Goal: Navigation & Orientation: Find specific page/section

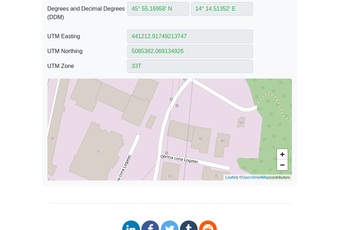
scroll to position [318, 0]
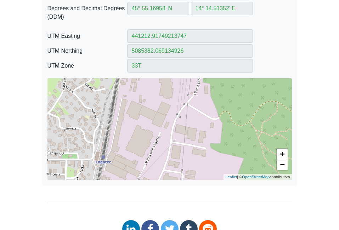
drag, startPoint x: 205, startPoint y: 157, endPoint x: 184, endPoint y: 142, distance: 26.0
click at [184, 142] on div "+ − Leaflet | © OpenStreetMap contributors" at bounding box center [169, 129] width 244 height 102
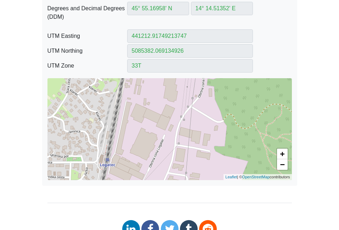
drag, startPoint x: 205, startPoint y: 159, endPoint x: 209, endPoint y: 164, distance: 6.1
click at [209, 164] on div "+ − Leaflet | © OpenStreetMap contributors" at bounding box center [169, 129] width 244 height 102
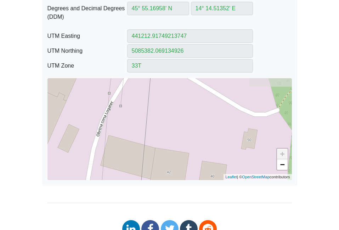
drag, startPoint x: 222, startPoint y: 108, endPoint x: 221, endPoint y: 126, distance: 18.4
click at [221, 126] on div "+ − Leaflet | © OpenStreetMap contributors" at bounding box center [169, 129] width 244 height 102
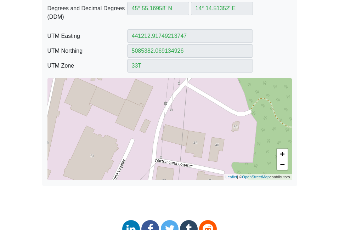
click at [216, 108] on div "+ − Leaflet | © OpenStreetMap contributors" at bounding box center [169, 129] width 244 height 102
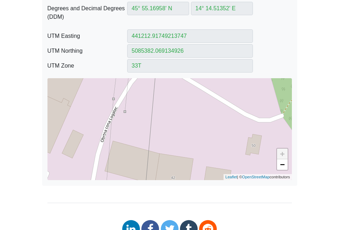
drag, startPoint x: 216, startPoint y: 104, endPoint x: 312, endPoint y: 100, distance: 95.6
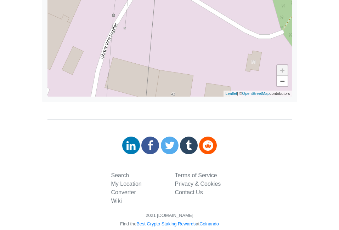
scroll to position [417, 0]
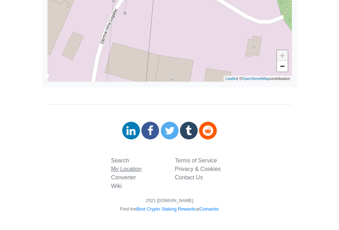
click at [124, 167] on link "My Location" at bounding box center [126, 169] width 30 height 6
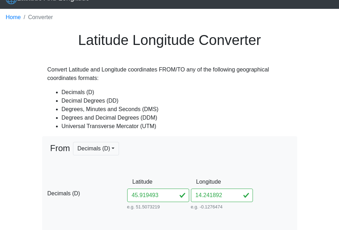
scroll to position [0, 0]
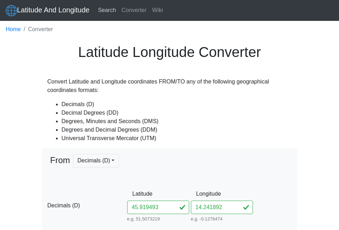
click at [107, 10] on link "Search" at bounding box center [107, 10] width 24 height 14
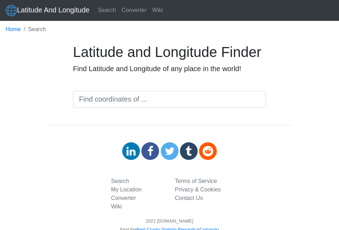
click at [122, 108] on input "text" at bounding box center [169, 99] width 193 height 17
click at [105, 9] on link "Search" at bounding box center [107, 10] width 24 height 14
click at [132, 10] on link "Converter" at bounding box center [134, 10] width 30 height 14
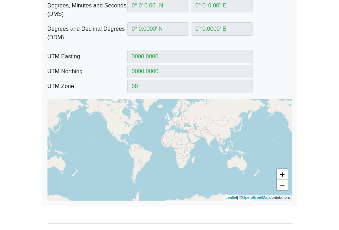
scroll to position [274, 0]
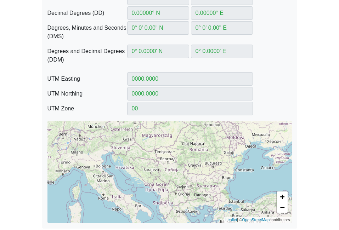
drag, startPoint x: 176, startPoint y: 150, endPoint x: 193, endPoint y: 201, distance: 54.2
click at [193, 201] on div "+ − Leaflet | © OpenStreetMap contributors" at bounding box center [169, 172] width 244 height 102
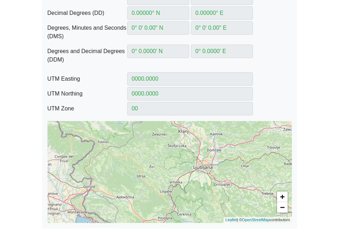
drag, startPoint x: 117, startPoint y: 149, endPoint x: 145, endPoint y: 195, distance: 54.4
click at [145, 195] on div "+ − Leaflet | © OpenStreetMap contributors" at bounding box center [169, 172] width 244 height 102
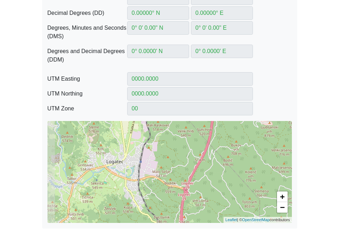
drag, startPoint x: 95, startPoint y: 172, endPoint x: 171, endPoint y: 178, distance: 76.3
click at [171, 178] on div "+ − Leaflet | © OpenStreetMap contributors" at bounding box center [169, 172] width 244 height 102
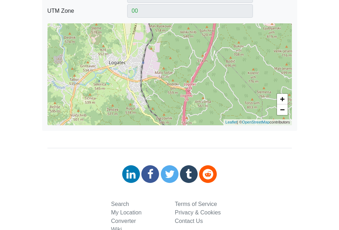
scroll to position [380, 0]
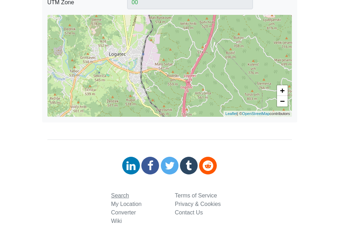
click at [122, 196] on link "Search" at bounding box center [120, 195] width 18 height 6
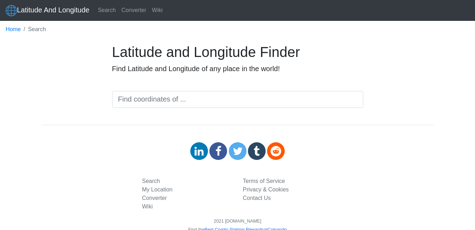
scroll to position [21, 0]
